Goal: Transaction & Acquisition: Purchase product/service

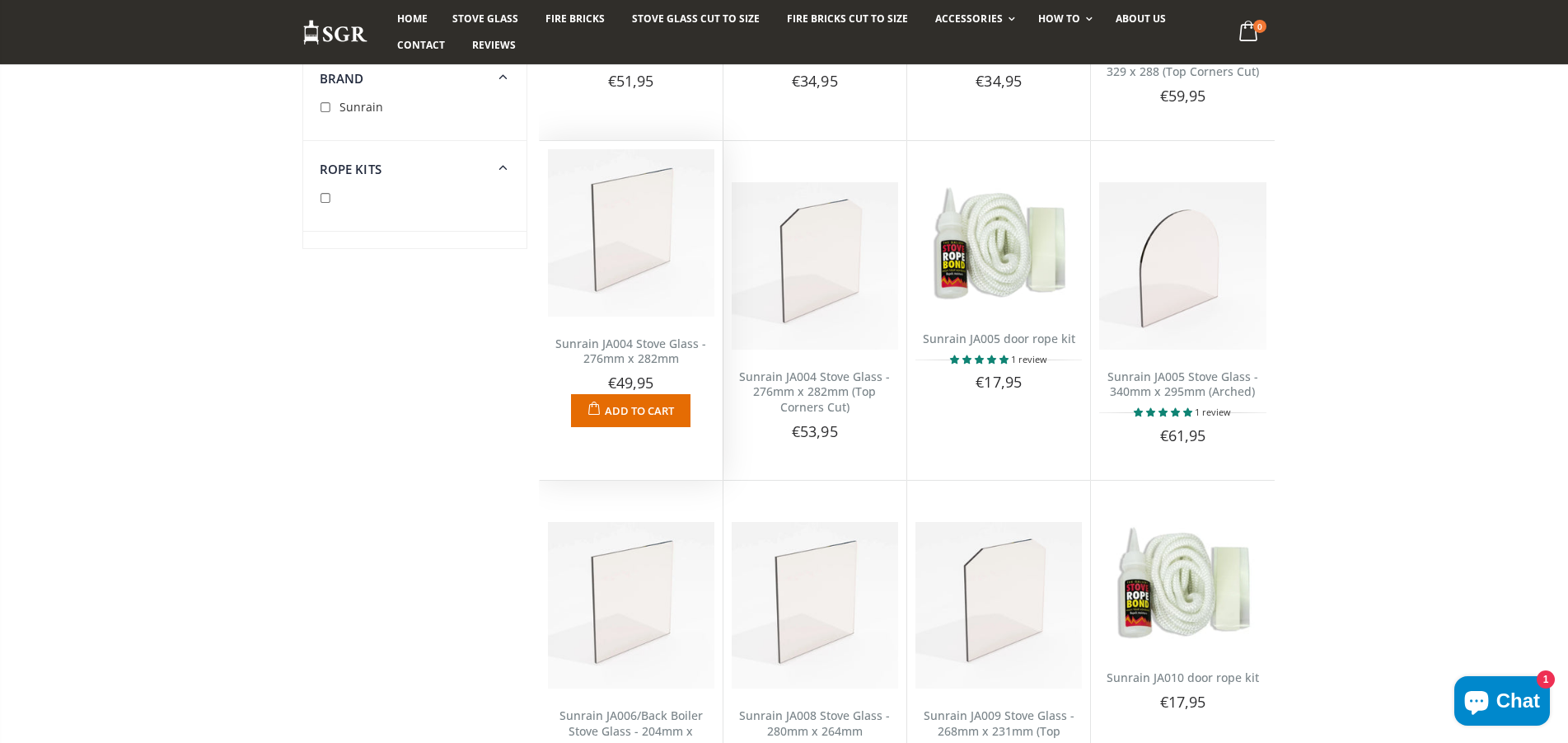
scroll to position [1055, 0]
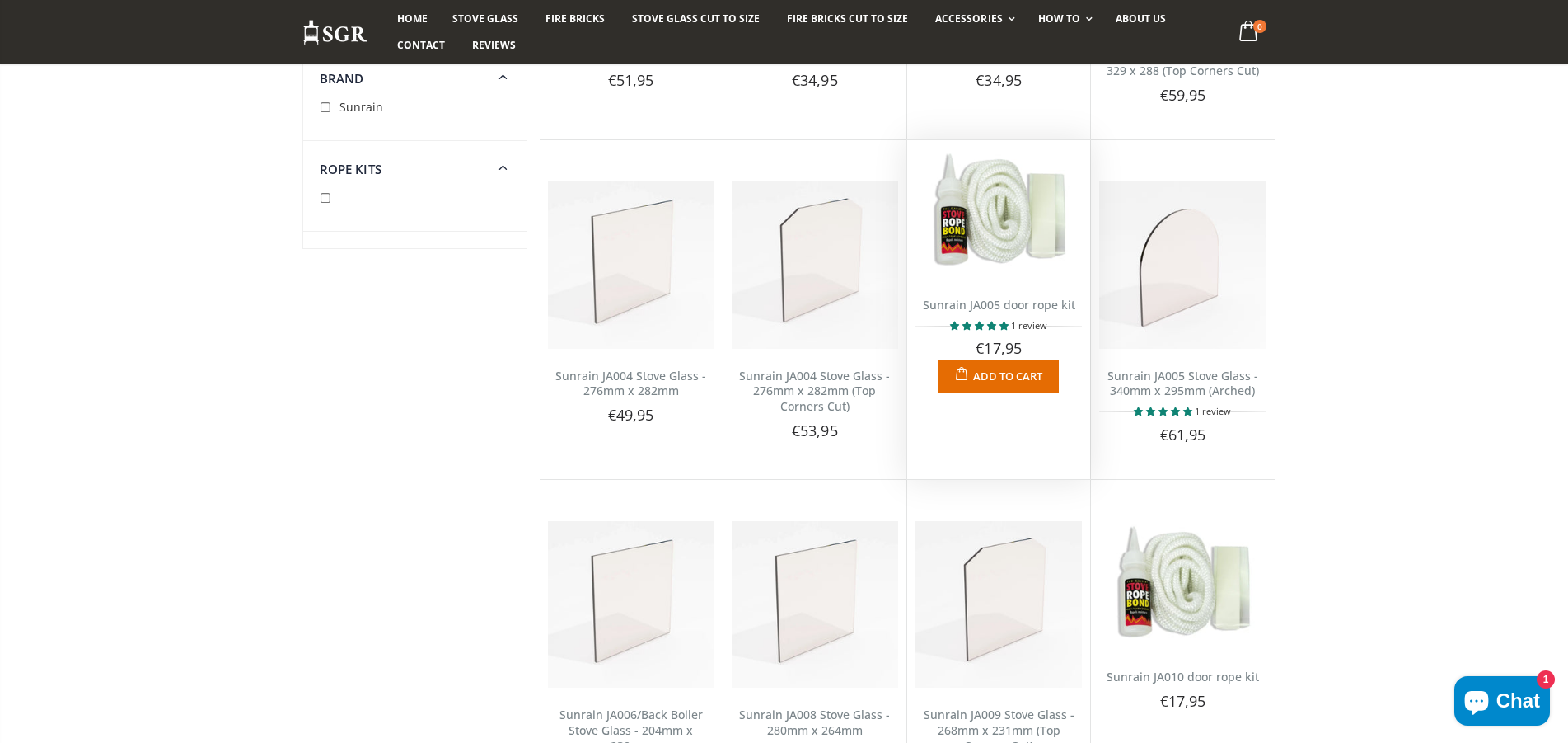
click at [1003, 245] on img at bounding box center [999, 212] width 167 height 127
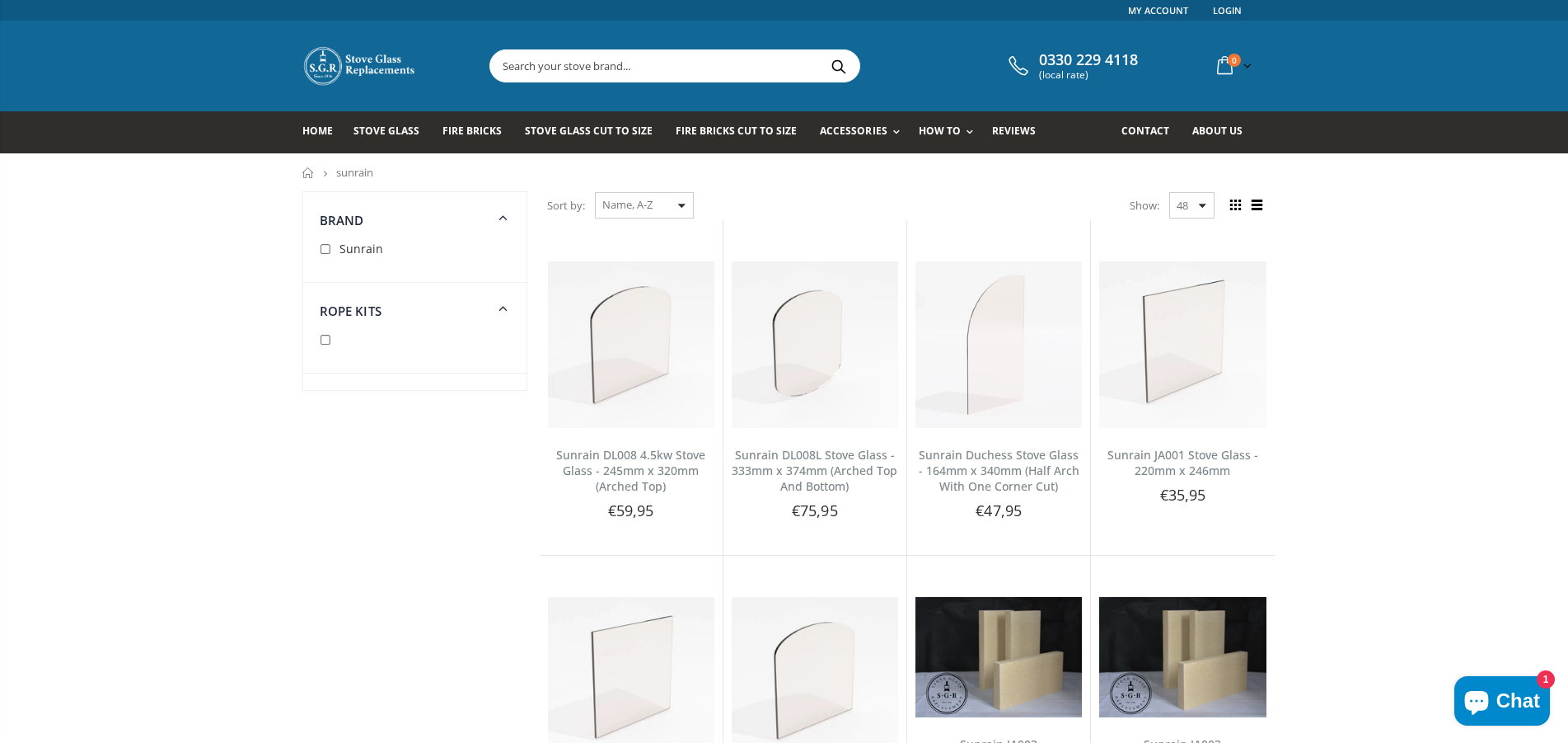
click at [328, 344] on input "checkbox" at bounding box center [327, 340] width 17 height 17
checkbox input "true"
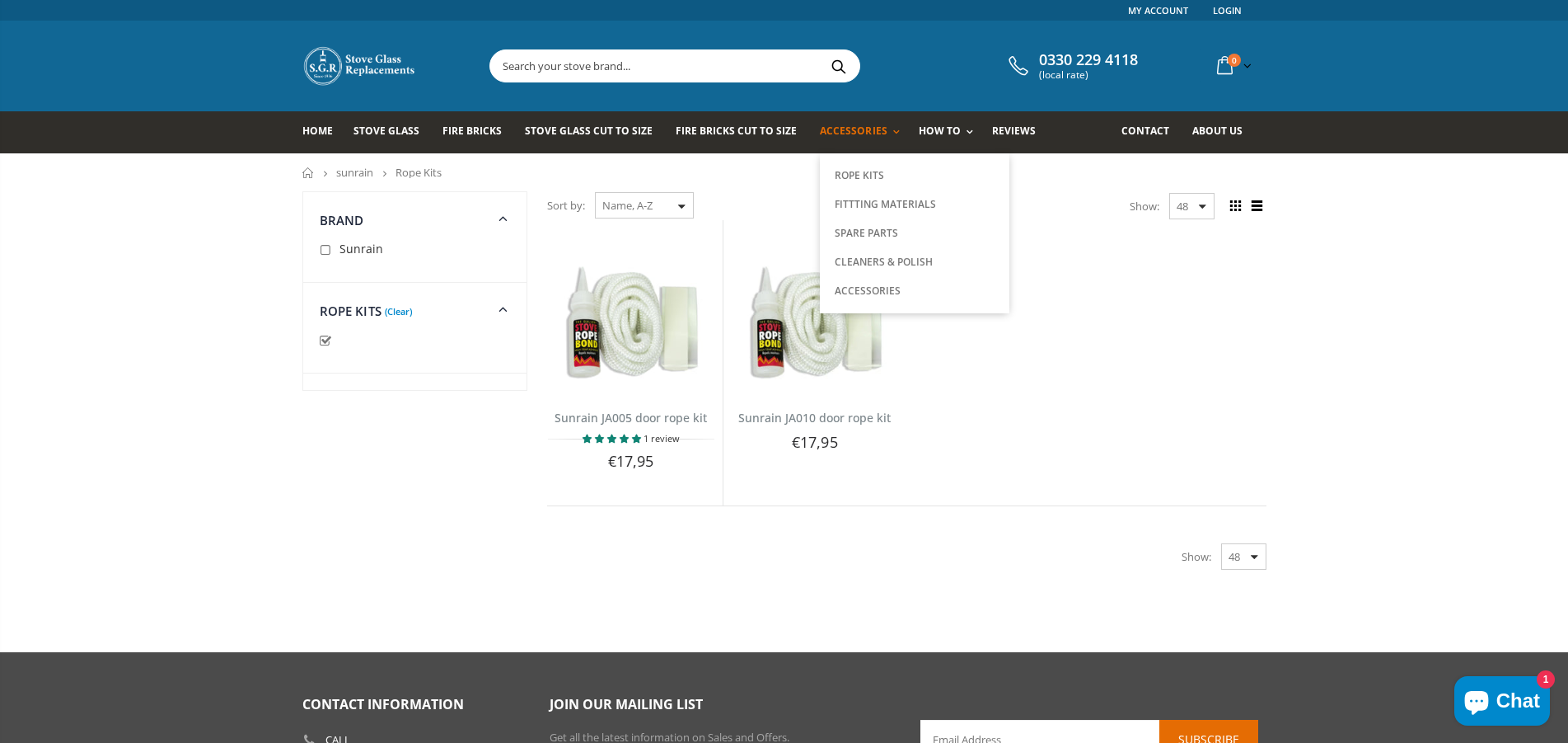
click at [833, 132] on span "Accessories" at bounding box center [854, 130] width 67 height 14
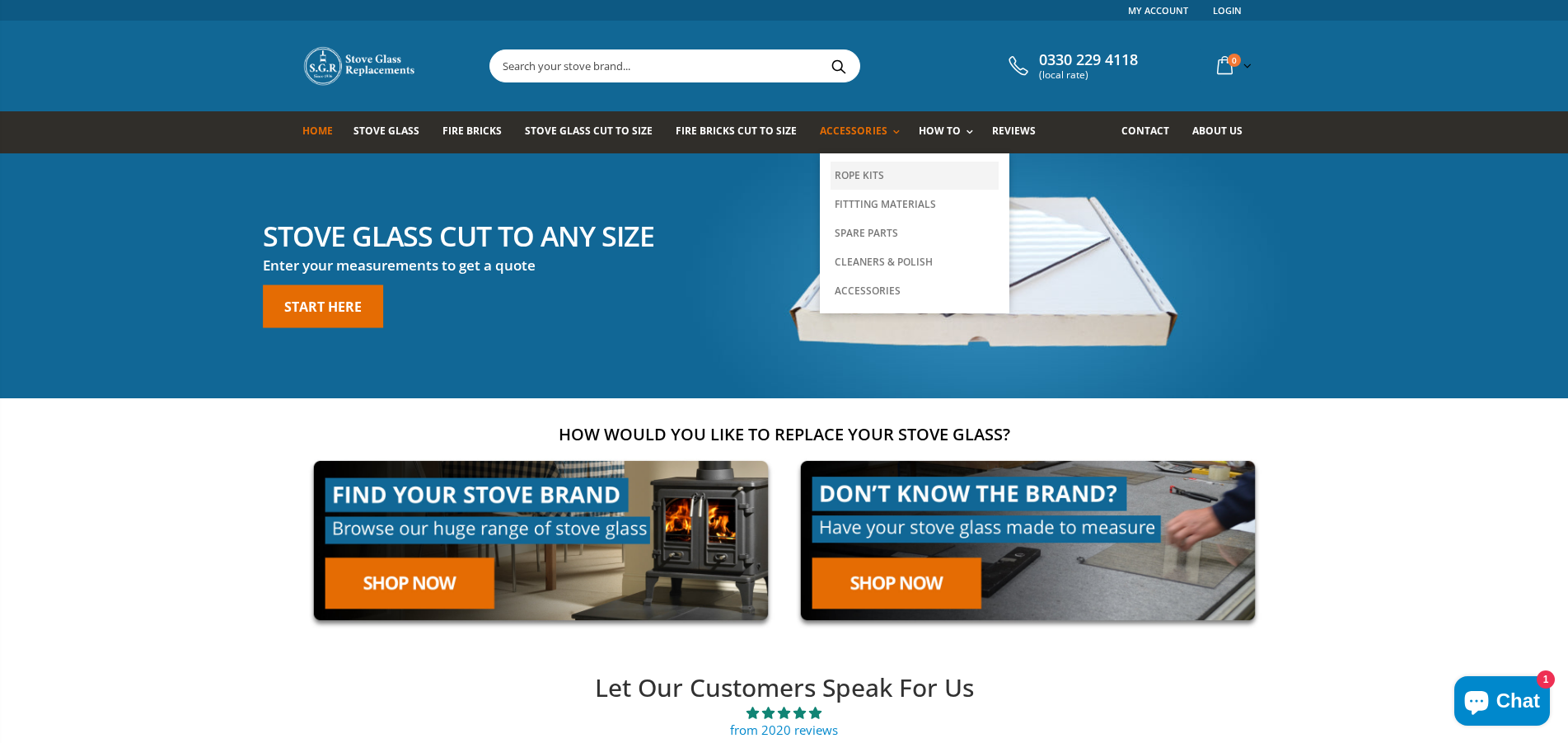
click at [862, 173] on link "Rope Kits" at bounding box center [915, 175] width 169 height 28
